Goal: Information Seeking & Learning: Learn about a topic

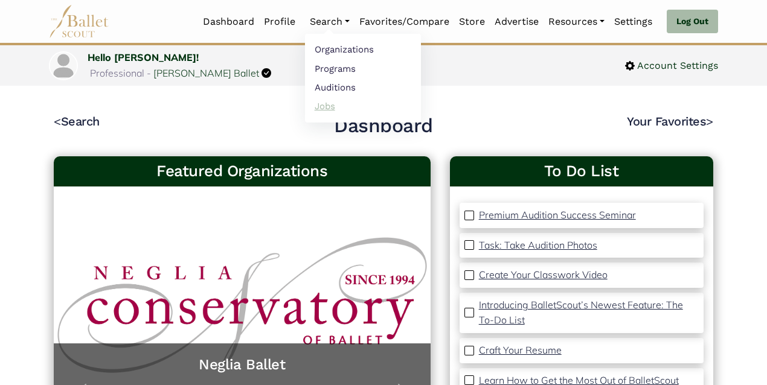
click at [325, 107] on link "Jobs" at bounding box center [363, 106] width 116 height 19
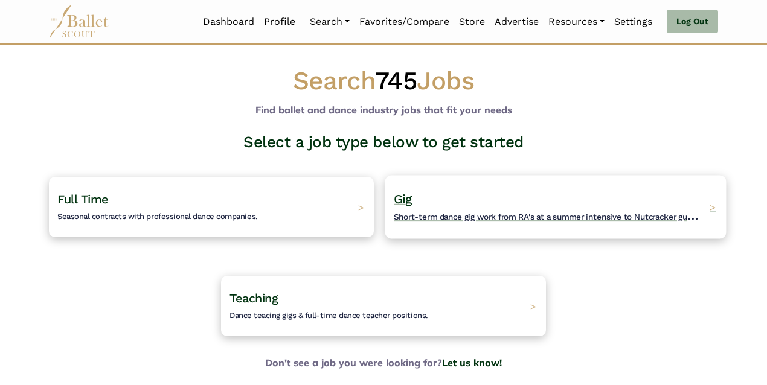
click at [409, 188] on div "Gig Short-term dance gig work from RA's at a summer intensive to Nutcracker gue…" at bounding box center [555, 206] width 341 height 63
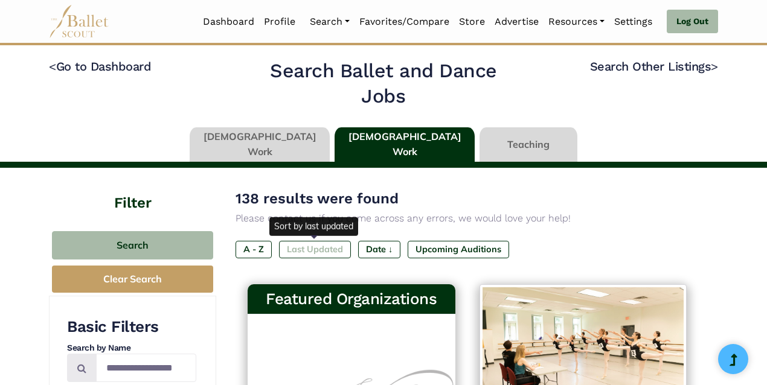
click at [329, 245] on label "Last Updated" at bounding box center [315, 249] width 72 height 17
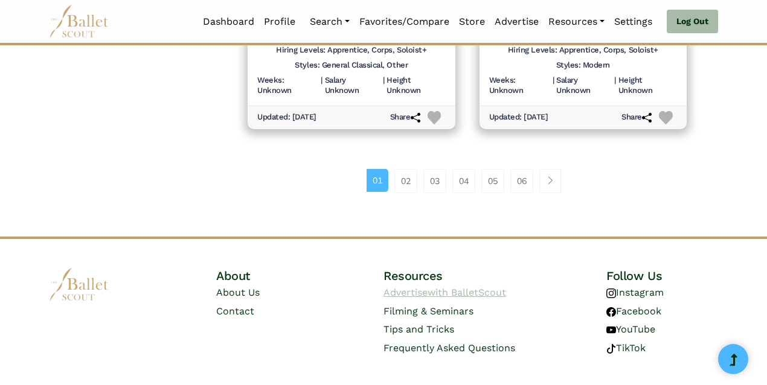
scroll to position [1769, 0]
click at [404, 170] on link "02" at bounding box center [405, 182] width 23 height 24
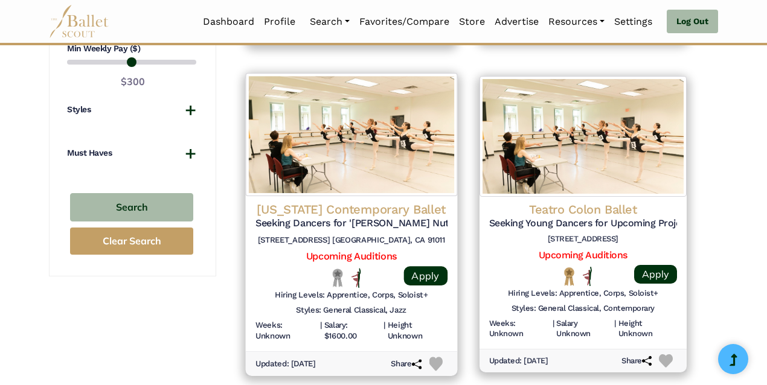
scroll to position [1207, 0]
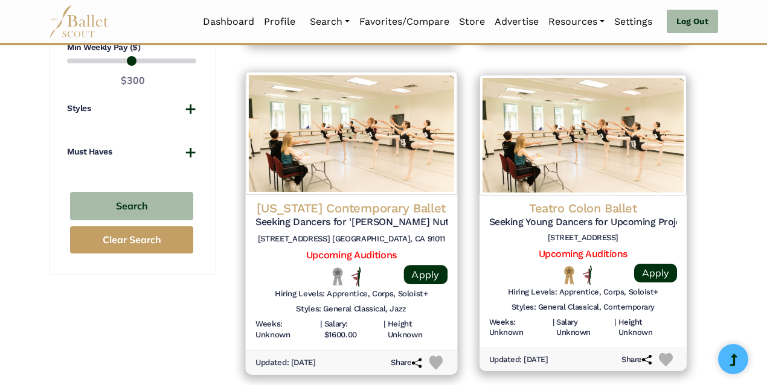
click at [371, 215] on h5 "Seeking Dancers for '[PERSON_NAME] Nutcracker' (2025)" at bounding box center [351, 221] width 192 height 13
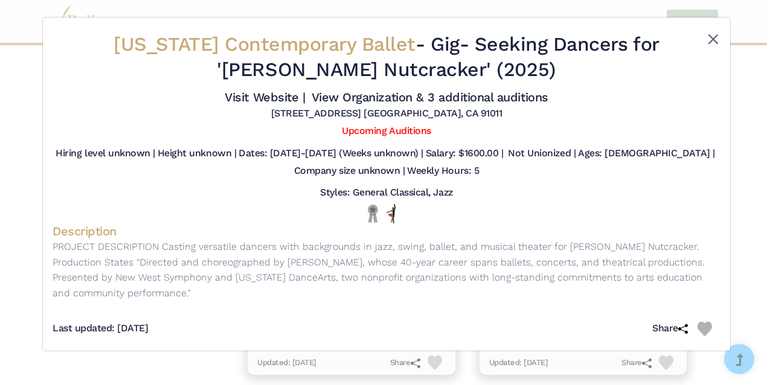
click at [714, 38] on button "Close" at bounding box center [713, 39] width 14 height 14
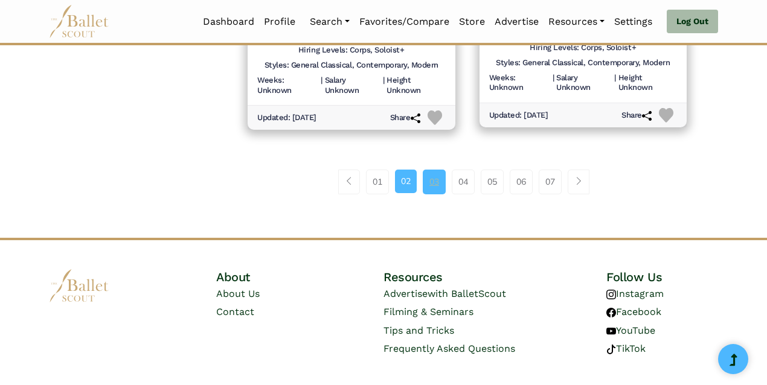
scroll to position [1783, 0]
click at [433, 170] on link "03" at bounding box center [434, 182] width 23 height 24
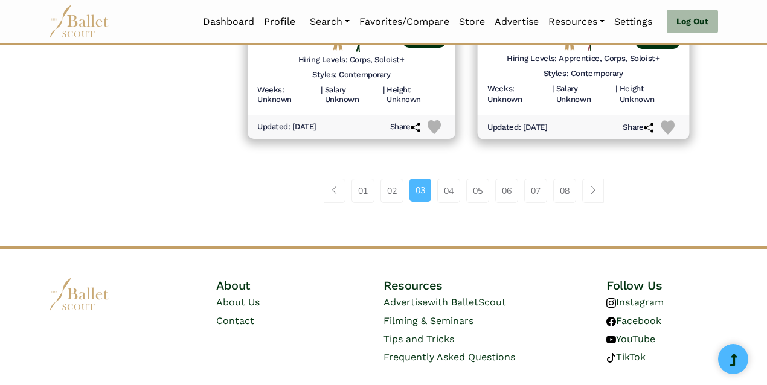
scroll to position [1763, 0]
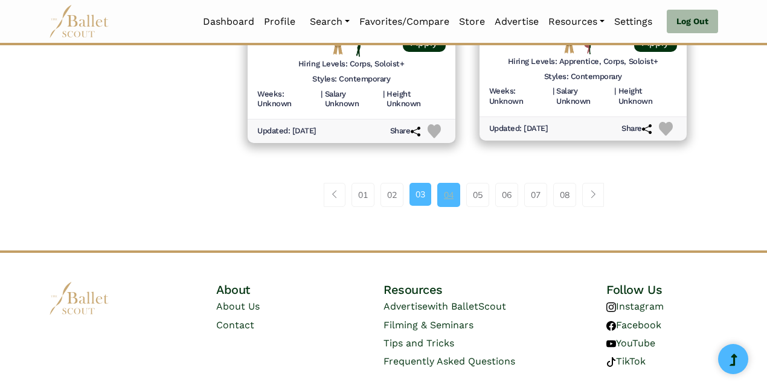
click at [452, 183] on link "04" at bounding box center [448, 195] width 23 height 24
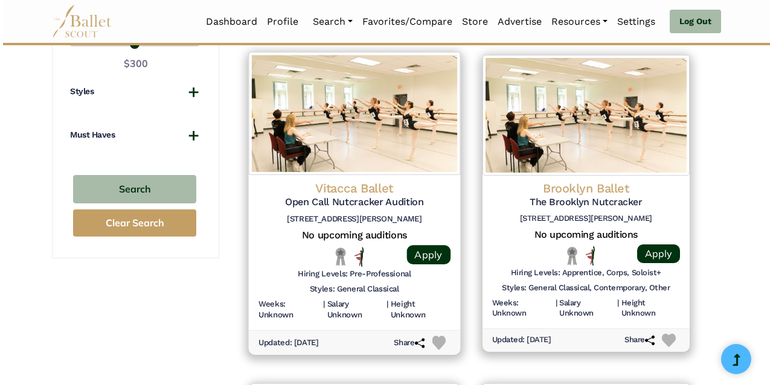
scroll to position [1247, 0]
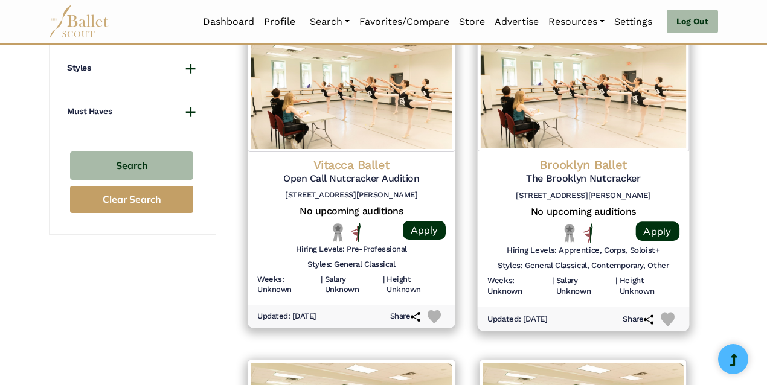
click at [584, 173] on h5 "The Brooklyn Nutcracker" at bounding box center [583, 179] width 192 height 13
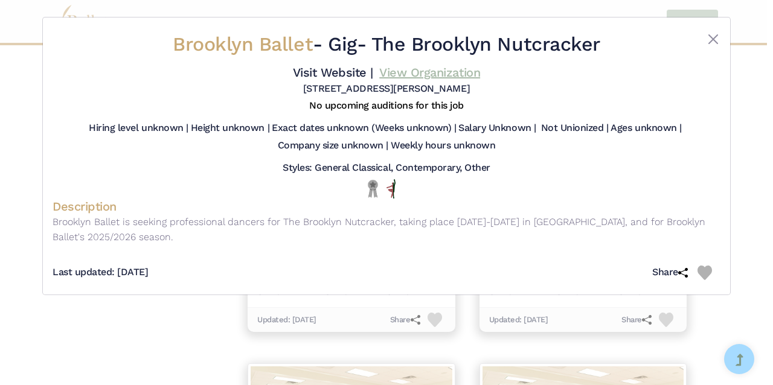
click at [457, 69] on link "View Organization" at bounding box center [429, 72] width 101 height 14
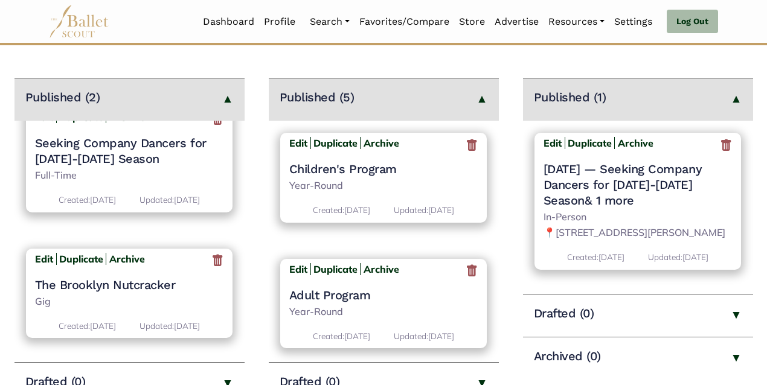
scroll to position [25, 0]
click at [148, 292] on h4 "The Brooklyn Nutcracker" at bounding box center [129, 286] width 189 height 16
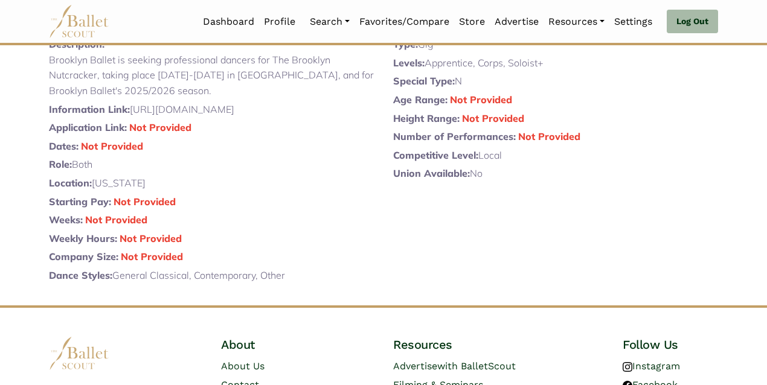
scroll to position [185, 0]
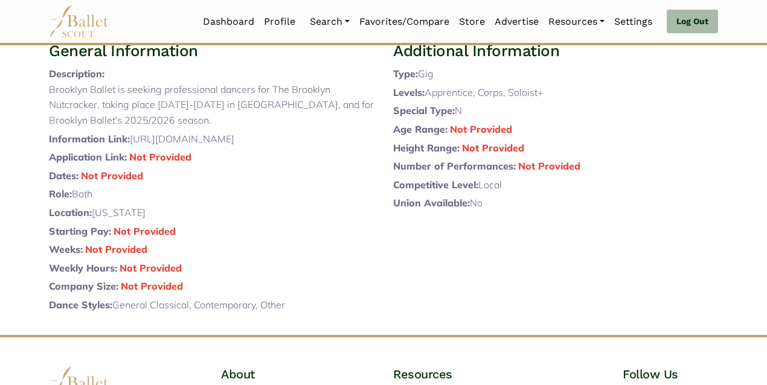
drag, startPoint x: 176, startPoint y: 206, endPoint x: 133, endPoint y: 196, distance: 43.9
click at [133, 147] on p "Information Link: [URL][DOMAIN_NAME]" at bounding box center [211, 140] width 325 height 16
copy p "[URL][DOMAIN_NAME]"
